Goal: Task Accomplishment & Management: Manage account settings

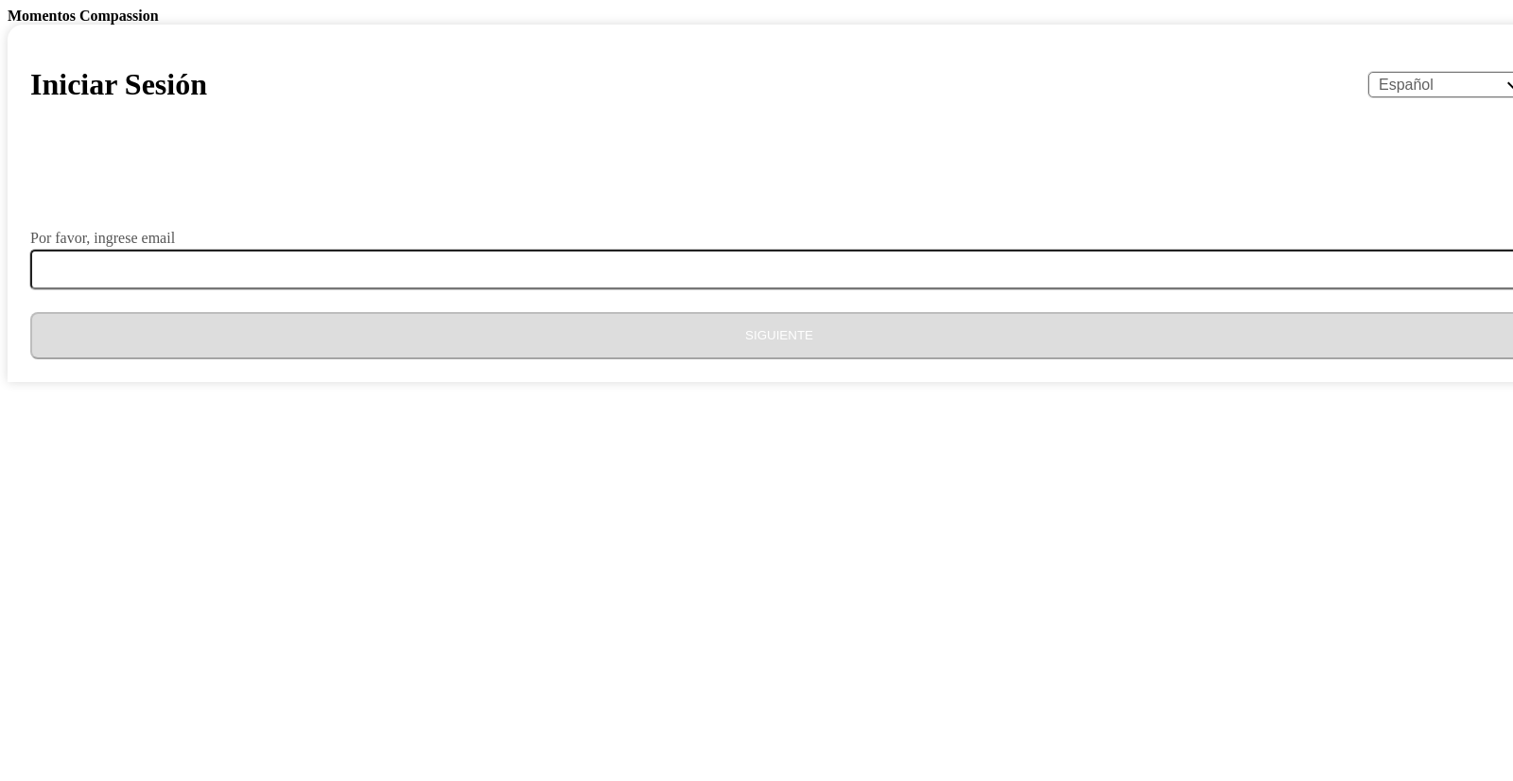
select select "es"
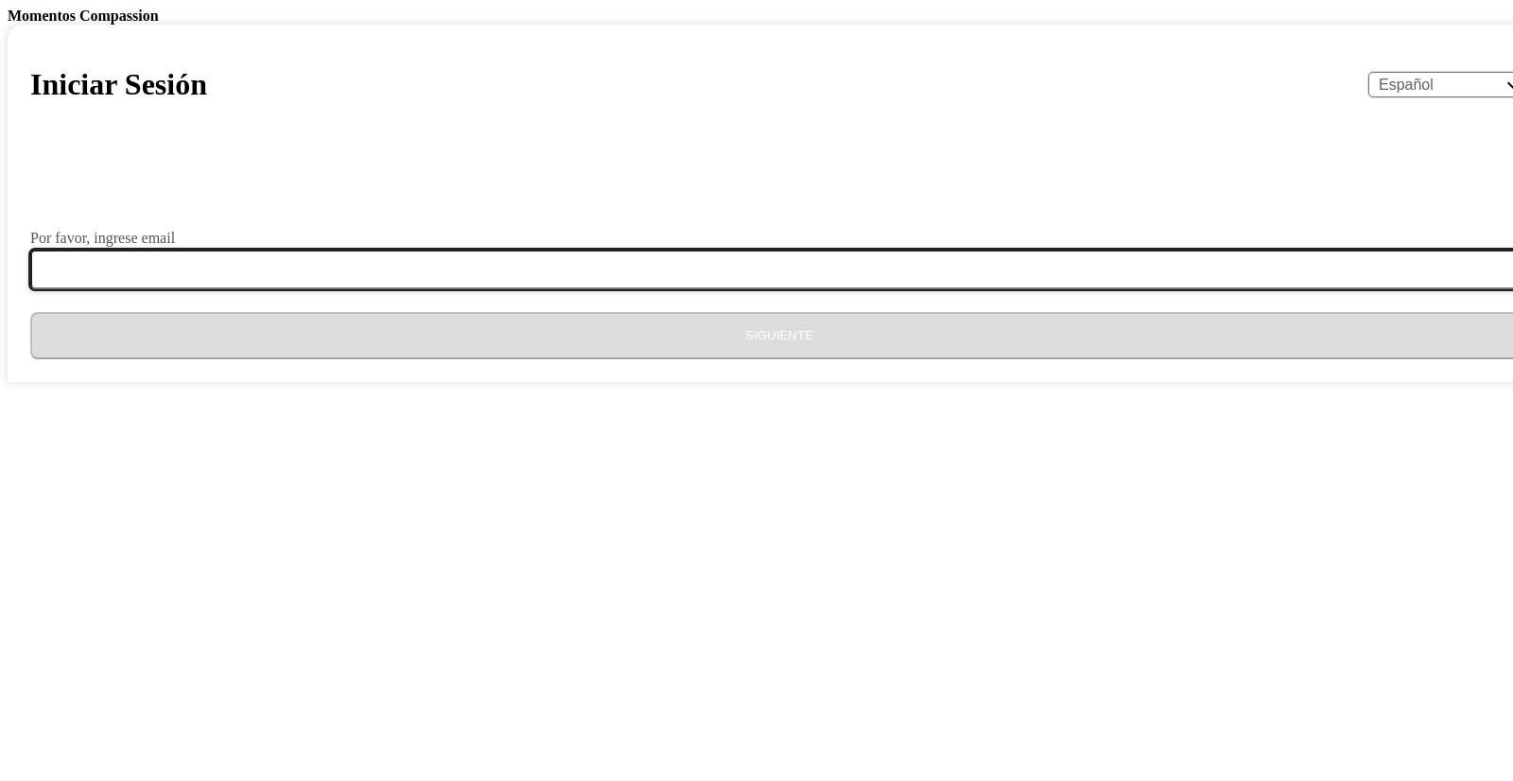
click at [798, 289] on input "Por favor, ingrese email" at bounding box center [790, 270] width 1521 height 40
type input "[EMAIL_ADDRESS][DOMAIN_NAME]"
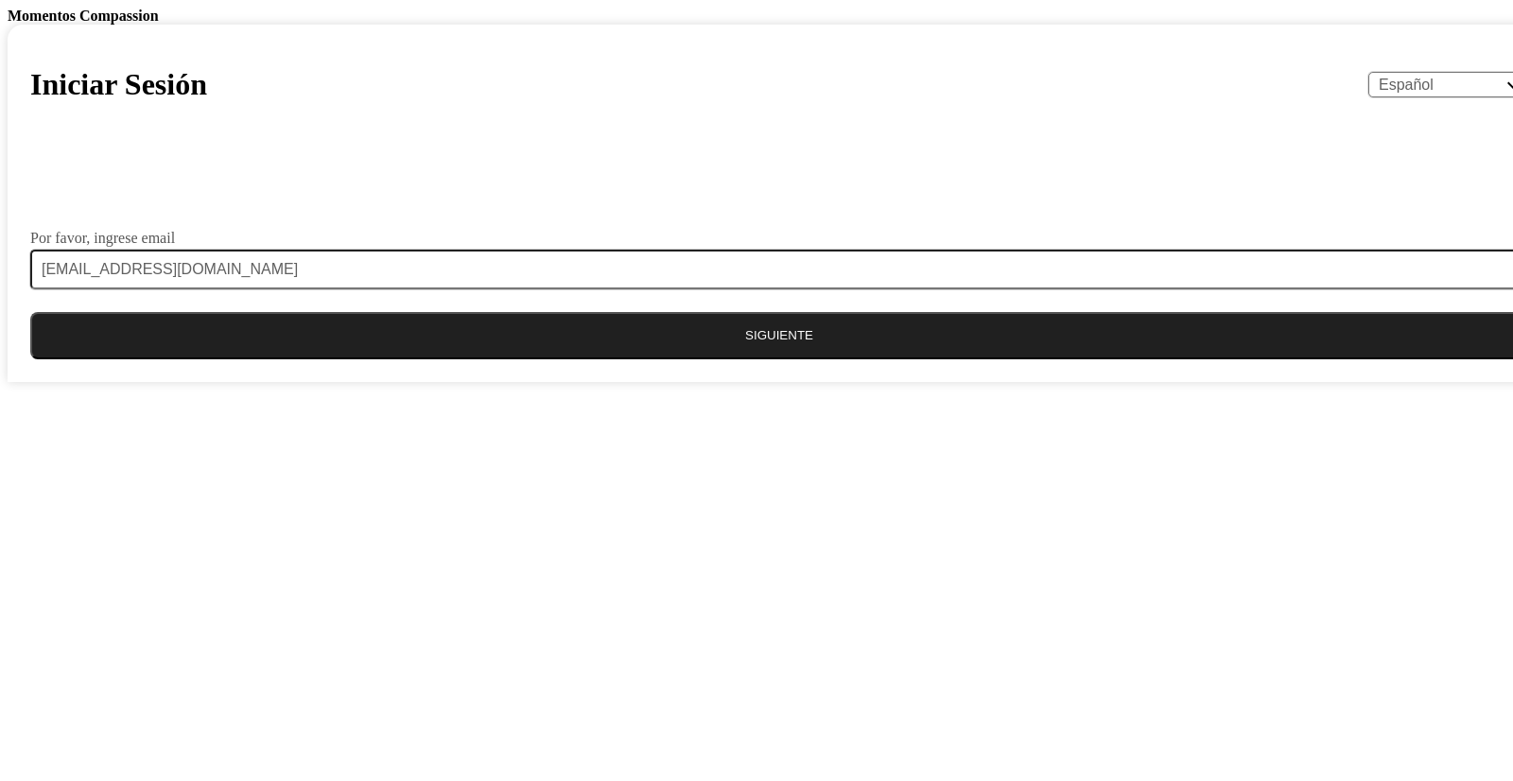
click at [740, 359] on button "Siguiente" at bounding box center [779, 335] width 1498 height 47
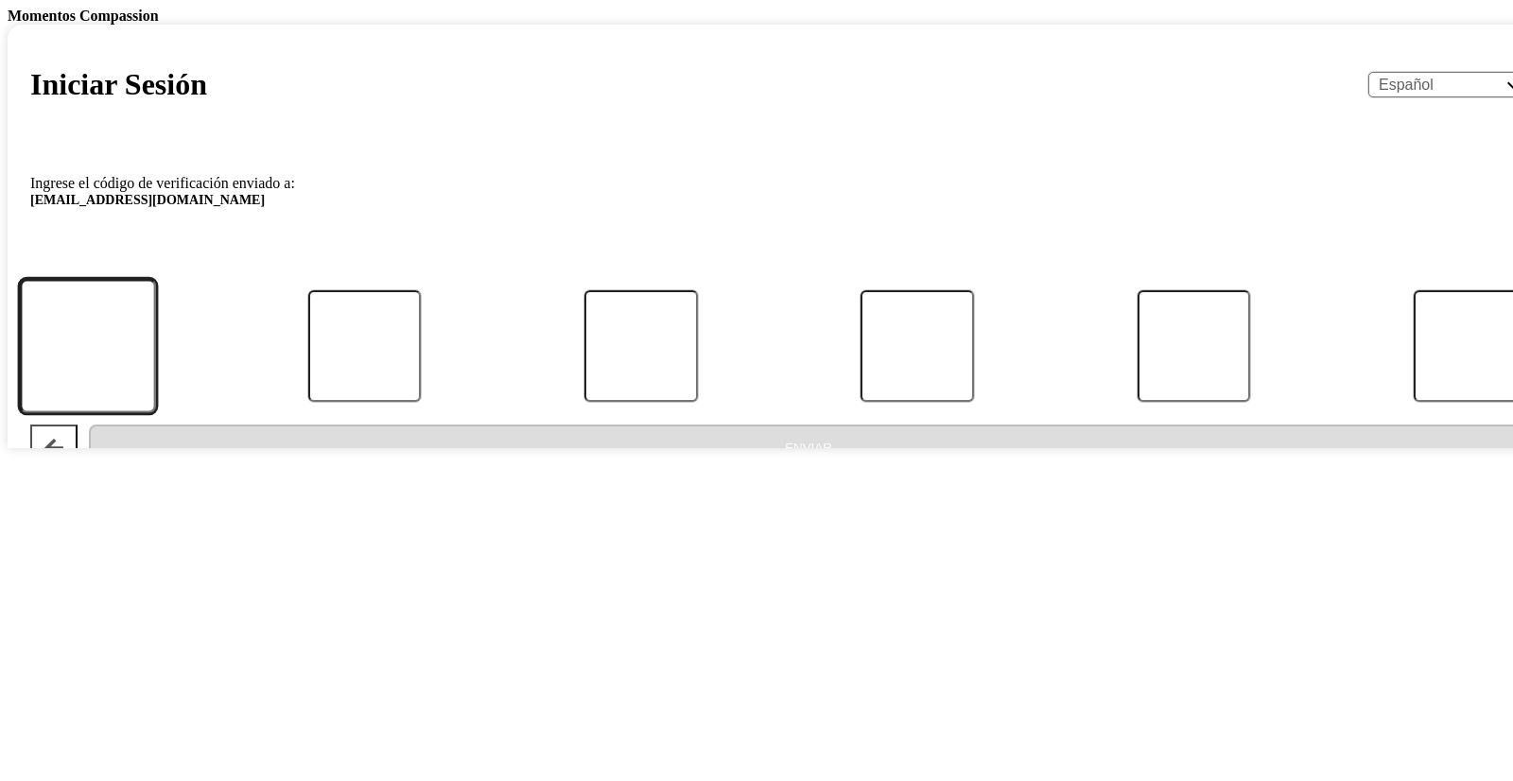
click at [156, 412] on input "Código" at bounding box center [88, 345] width 136 height 133
type input "1"
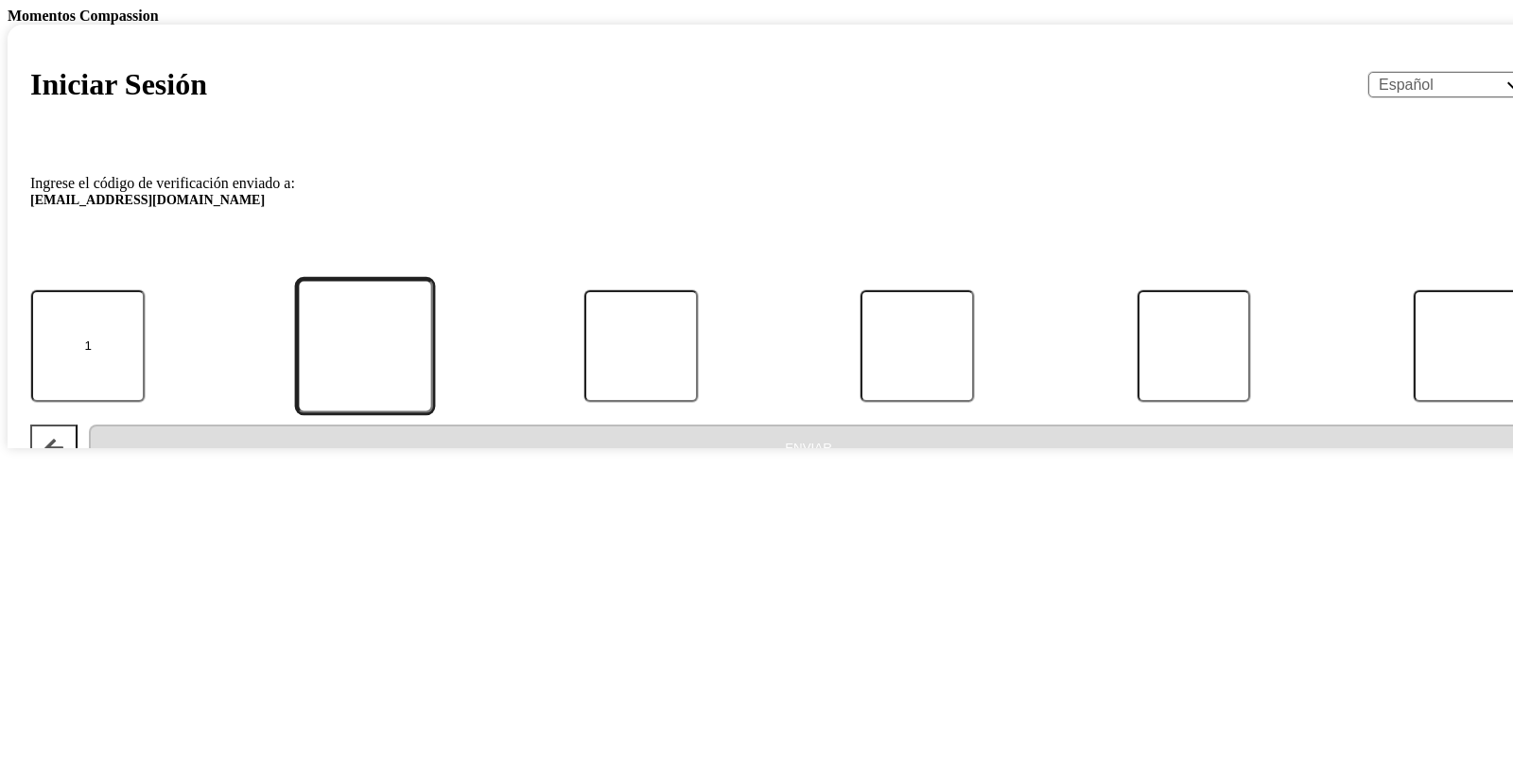
type input "3"
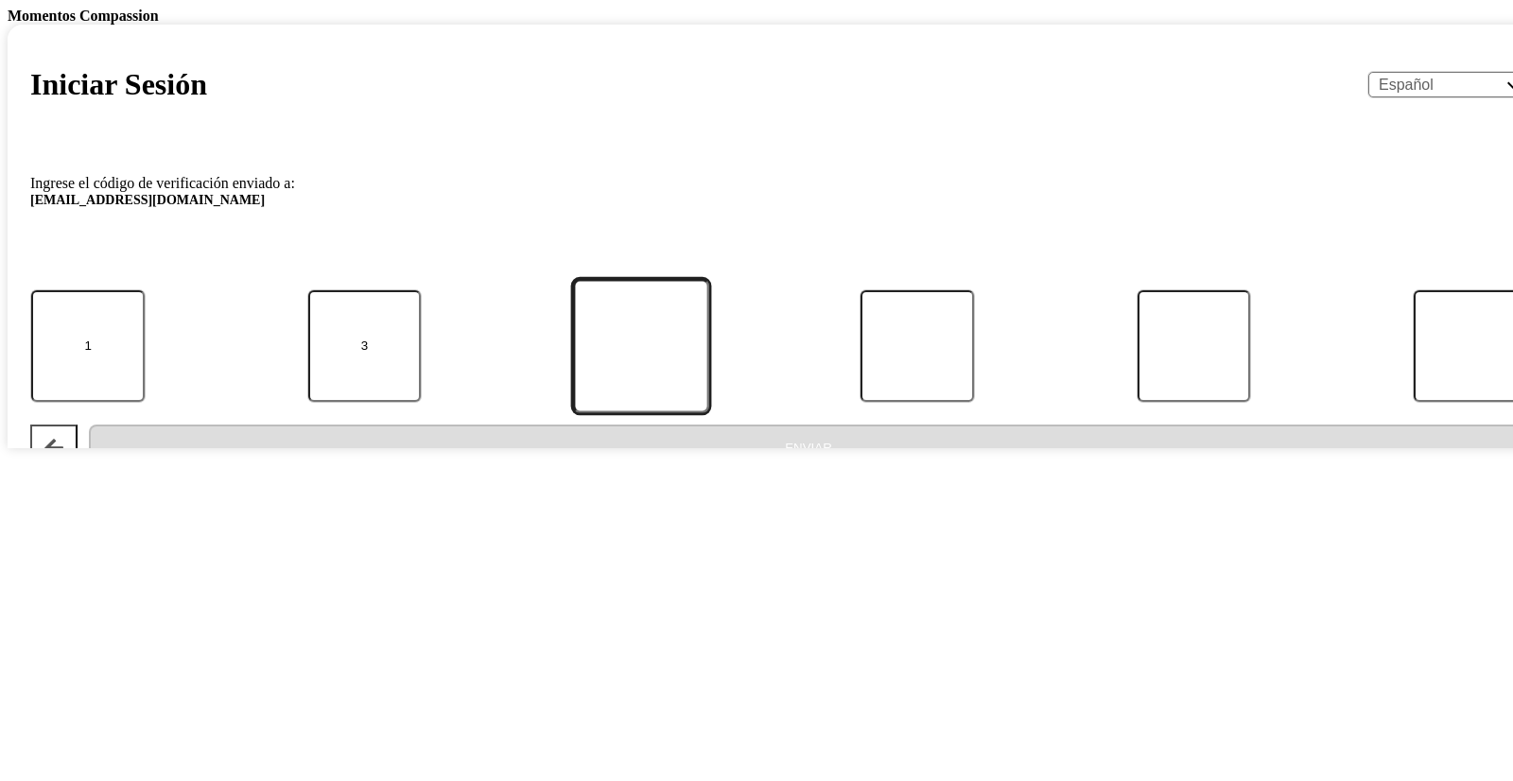
type input "1"
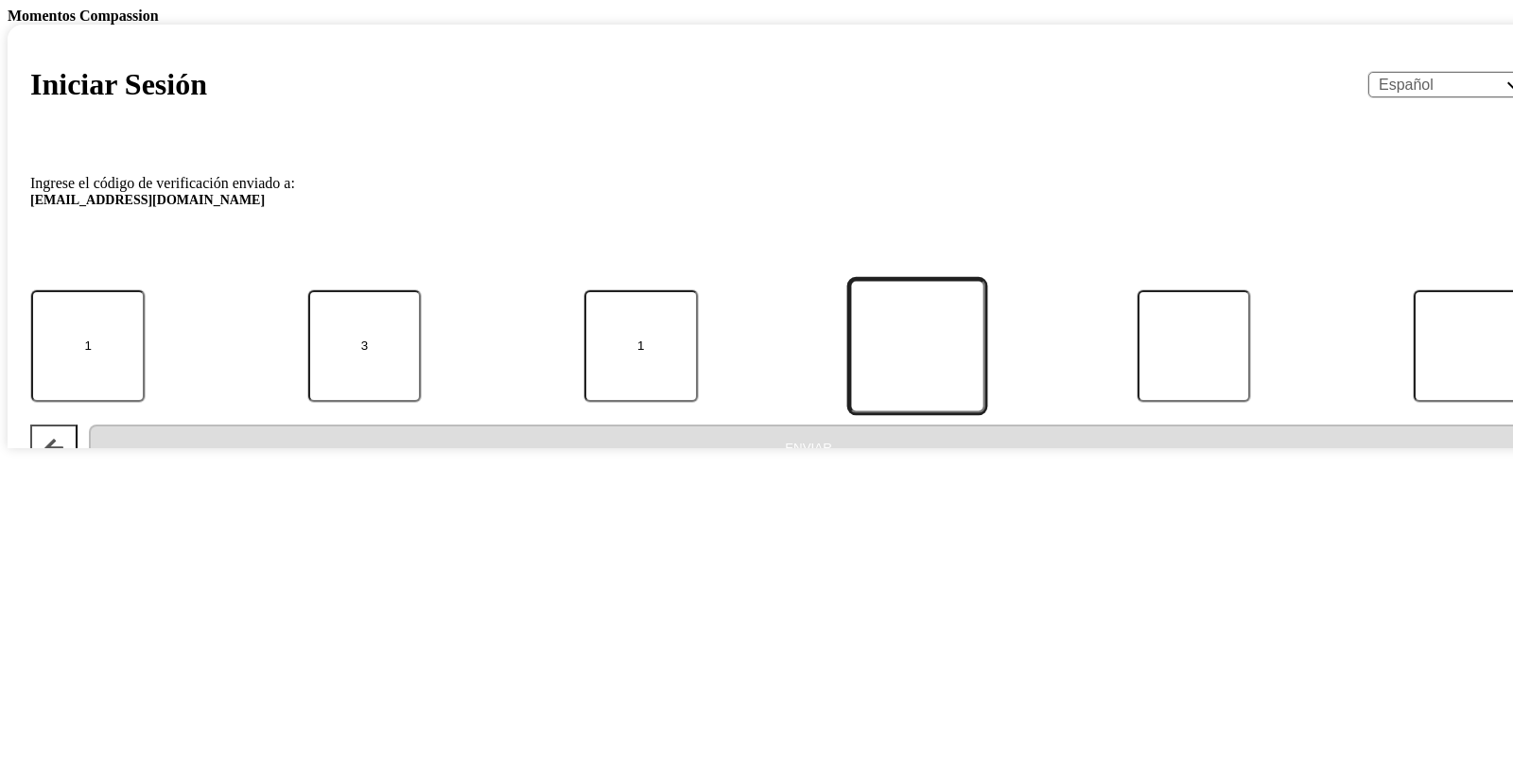
type input "8"
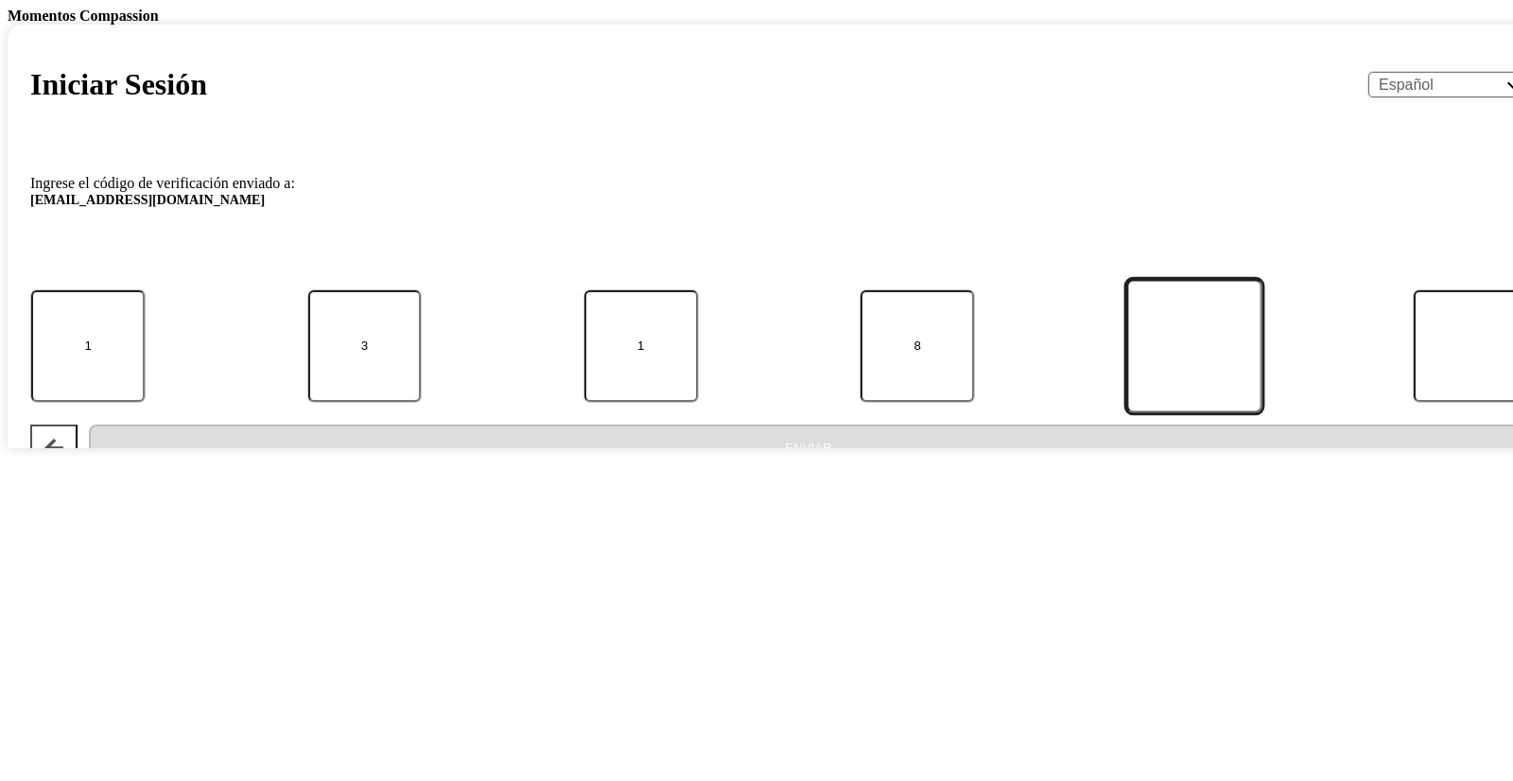
type input "9"
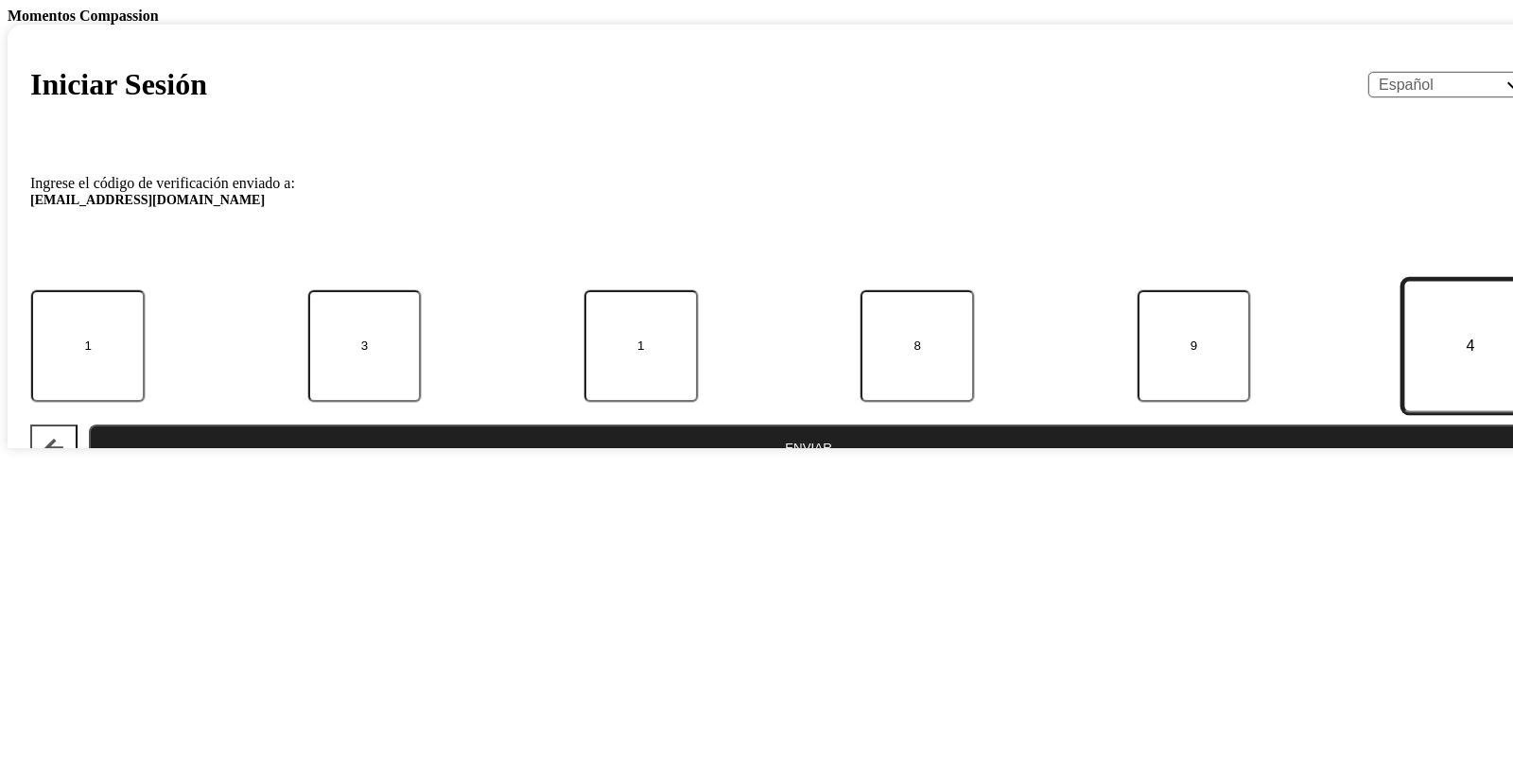
type input "4"
click at [89, 425] on button "Enviar" at bounding box center [808, 448] width 1439 height 47
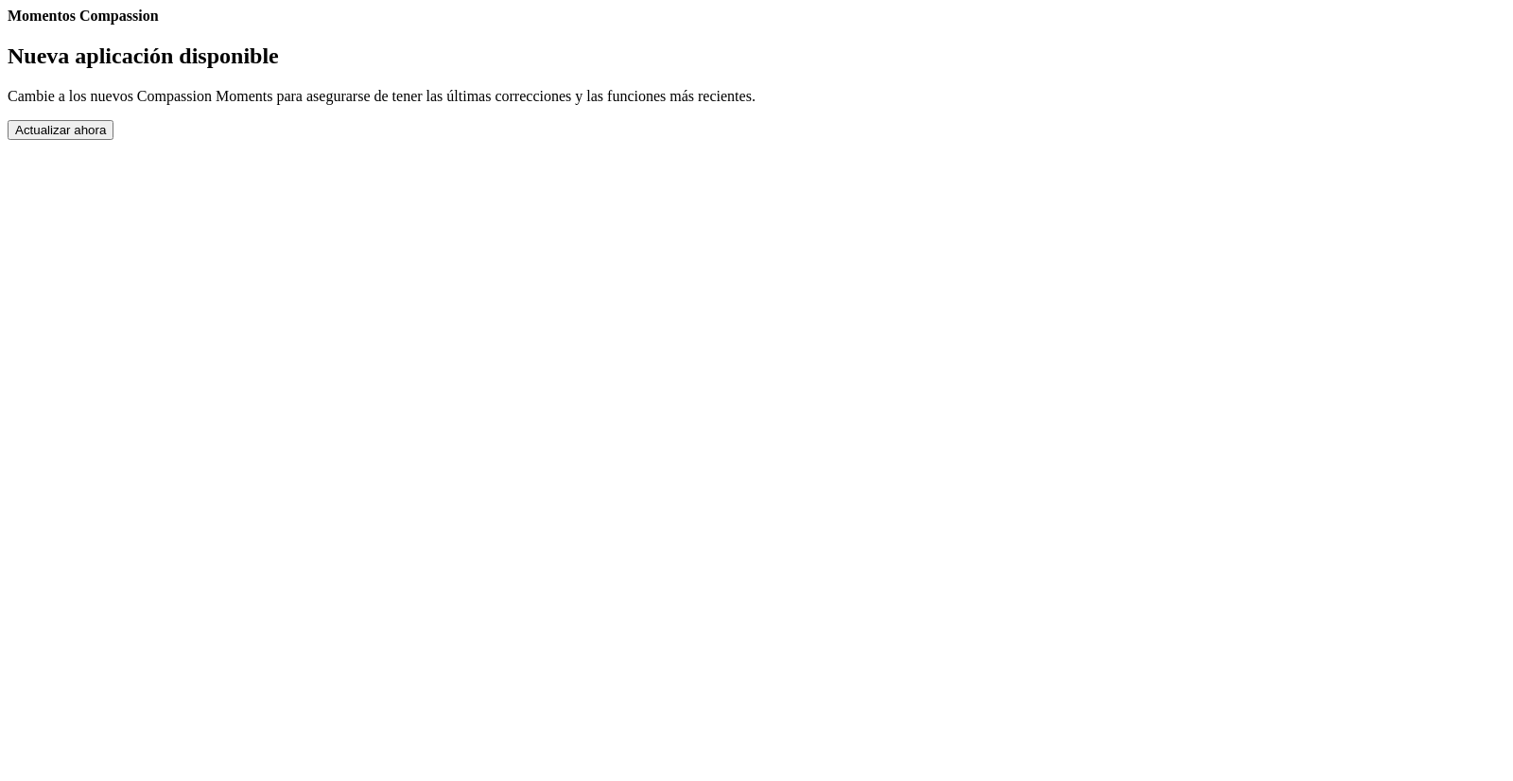
click at [113, 140] on button "Actualizar ahora" at bounding box center [61, 130] width 106 height 20
